Goal: Check status: Check status

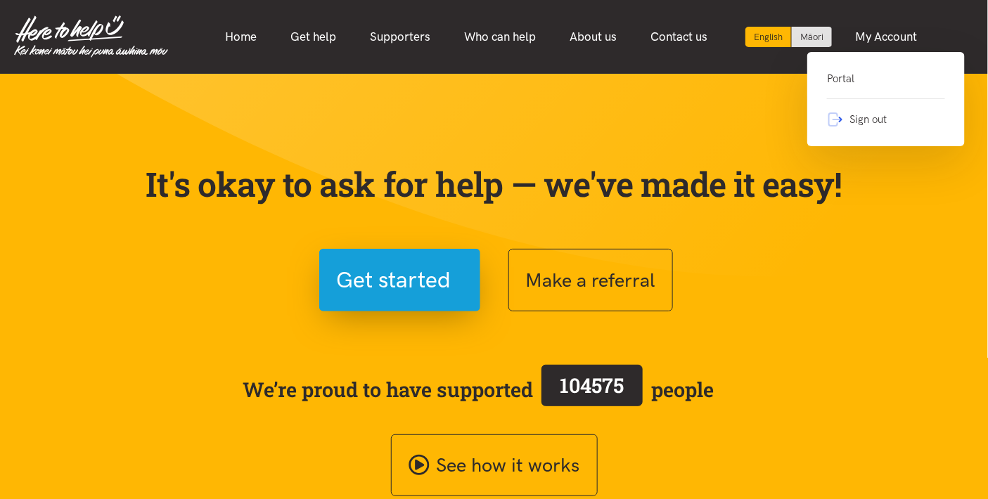
click at [851, 74] on link "Portal" at bounding box center [886, 84] width 118 height 29
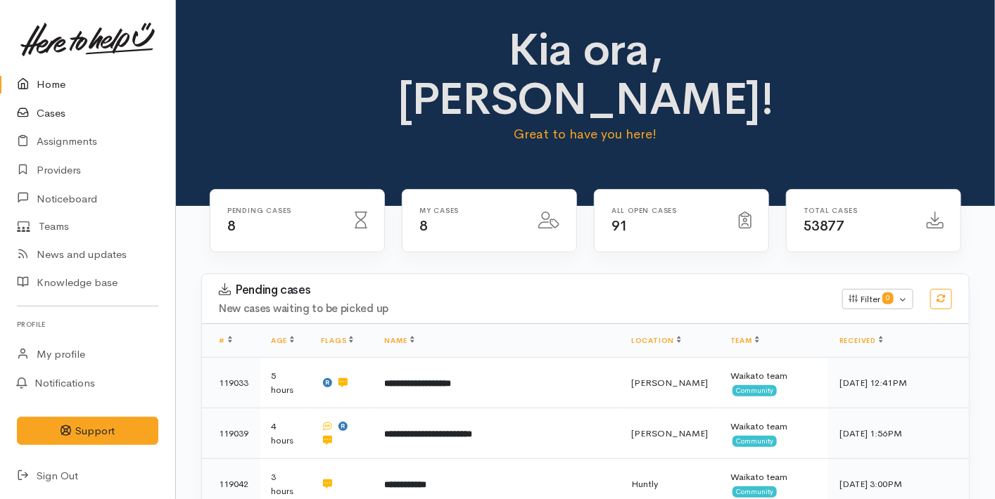
click at [58, 123] on link "Cases" at bounding box center [87, 113] width 175 height 29
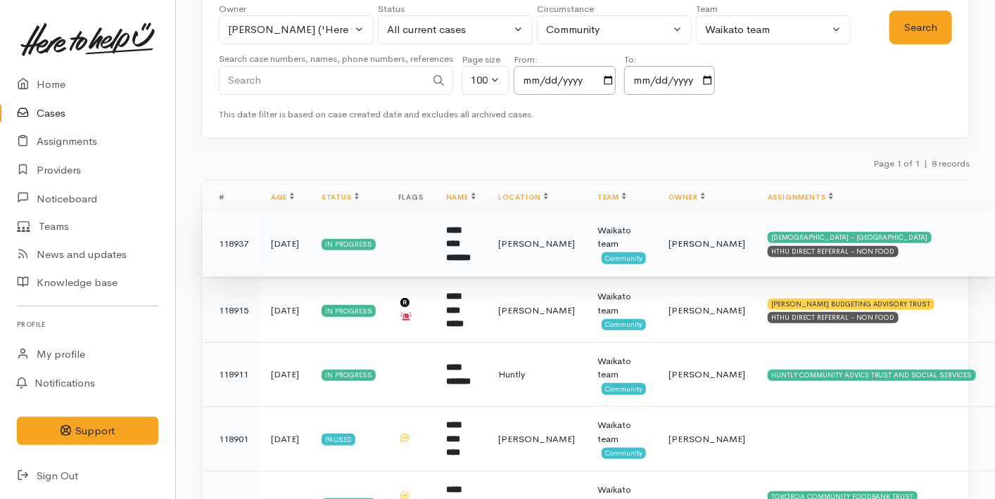
scroll to position [91, 0]
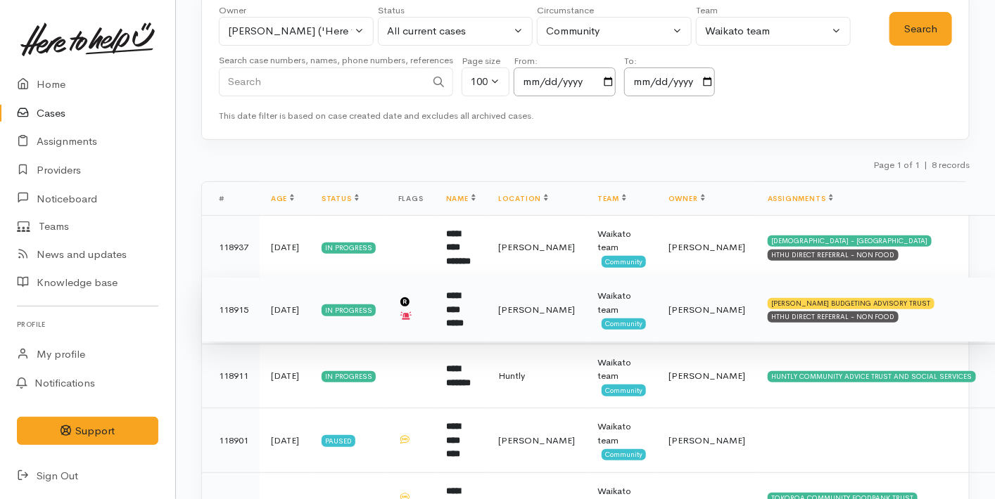
click at [382, 309] on td "In progress" at bounding box center [348, 310] width 77 height 65
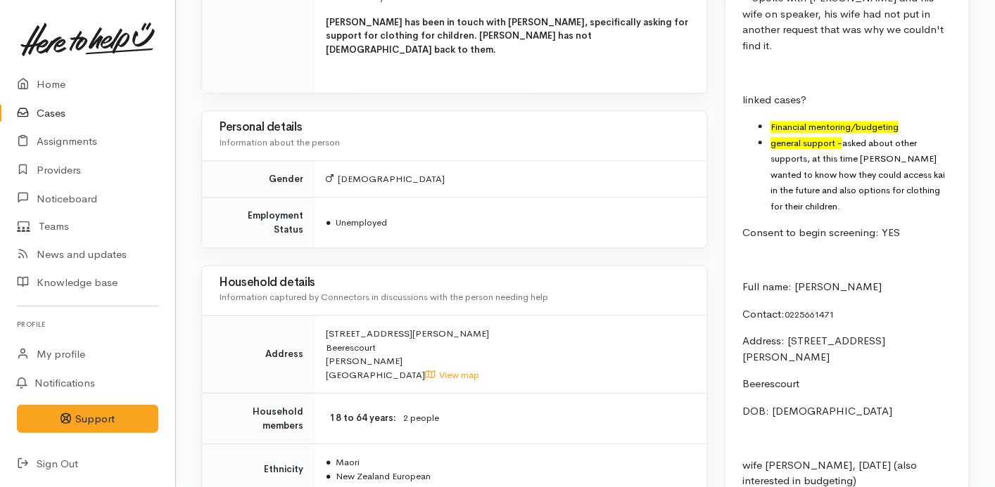
scroll to position [1419, 0]
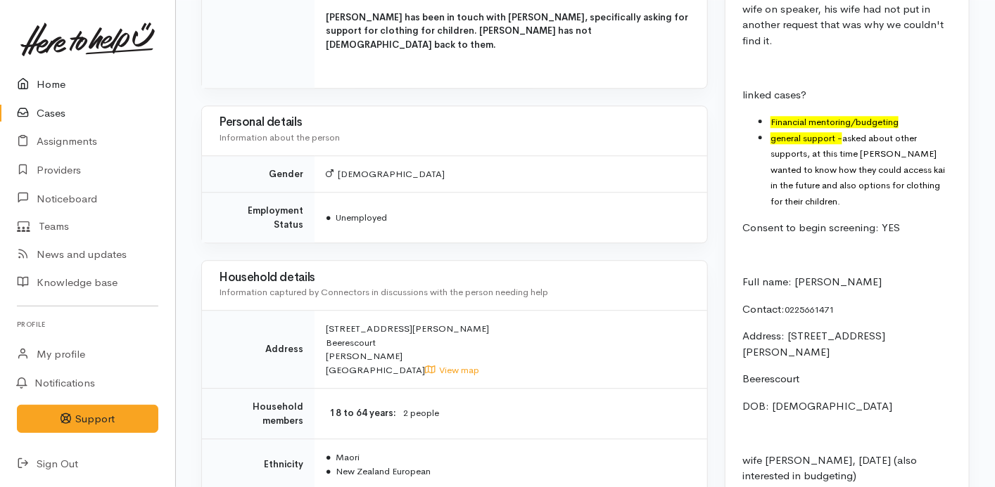
click at [76, 78] on link "Home" at bounding box center [87, 84] width 175 height 29
